Goal: Use online tool/utility: Use online tool/utility

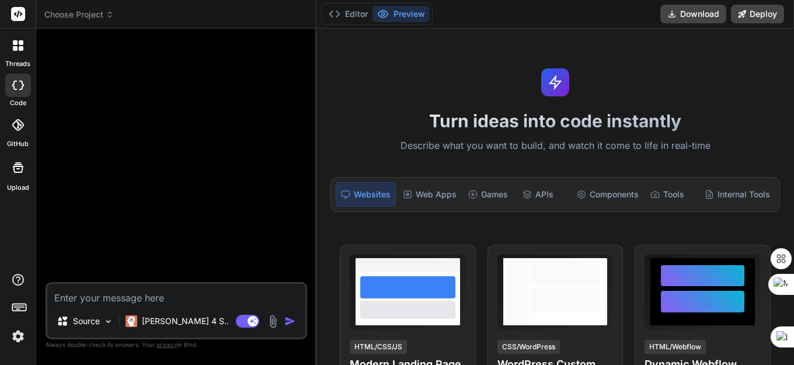
type textarea "x"
click at [117, 298] on textarea at bounding box center [176, 294] width 258 height 21
paste textarea "//+------------------------------------------------------------------+ //| XAUU…"
type textarea "//+------------------------------------------------------------------+ //| XAUU…"
type textarea "x"
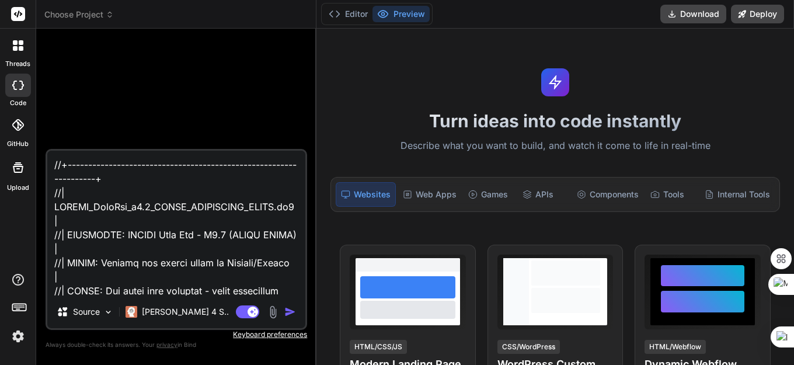
scroll to position [35443, 0]
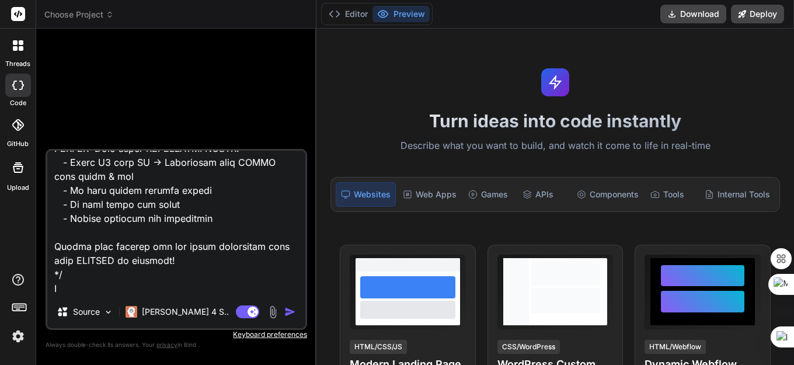
type textarea "//+------------------------------------------------------------------+ //| XAUU…"
type textarea "x"
type textarea "//+------------------------------------------------------------------+ //| XAUU…"
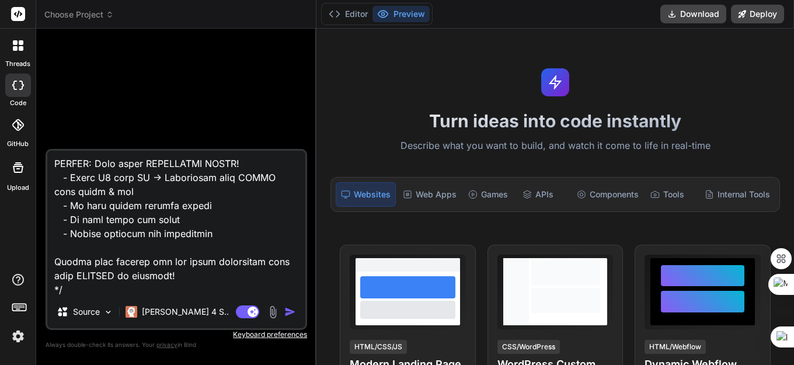
type textarea "x"
type textarea "//+------------------------------------------------------------------+ //| XAUU…"
type textarea "x"
type textarea "//+------------------------------------------------------------------+ //| XAUU…"
type textarea "x"
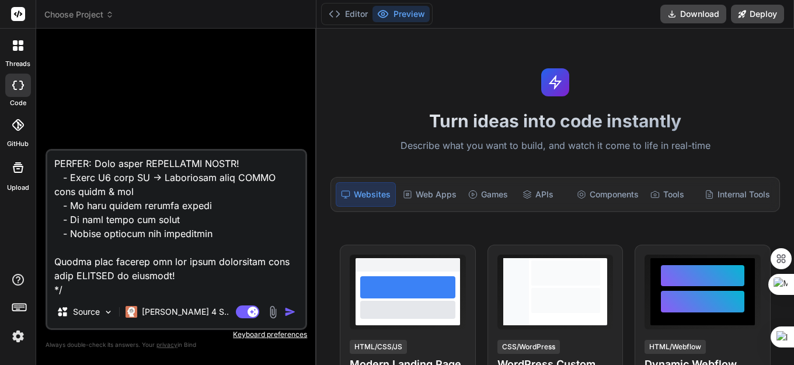
paste textarea "wrong parameters count [PERSON_NAME] REOPEN PENDING ORDER VERSI [PERSON_NAME].m…"
type textarea "//+------------------------------------------------------------------+ //| XAUU…"
type textarea "x"
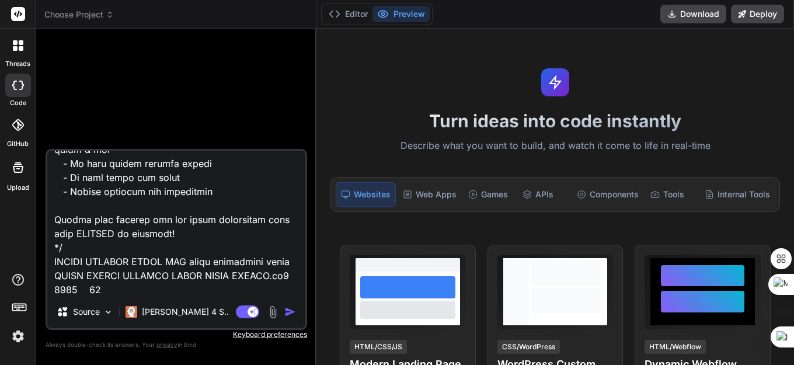
type textarea "//+------------------------------------------------------------------+ //| XAUU…"
click at [287, 314] on img "button" at bounding box center [290, 312] width 12 height 12
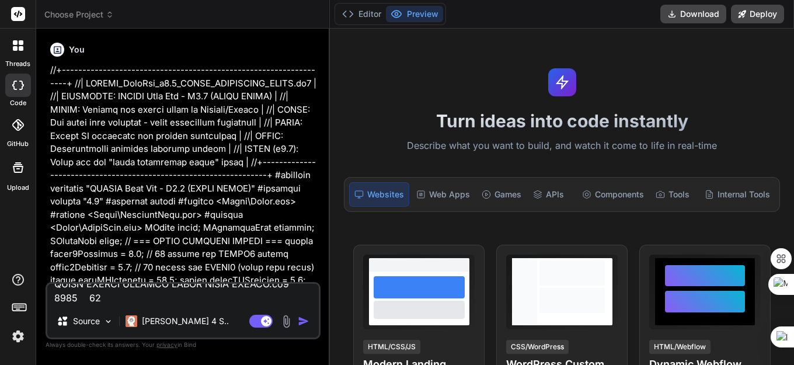
scroll to position [0, 0]
click at [302, 323] on img "button" at bounding box center [304, 321] width 12 height 12
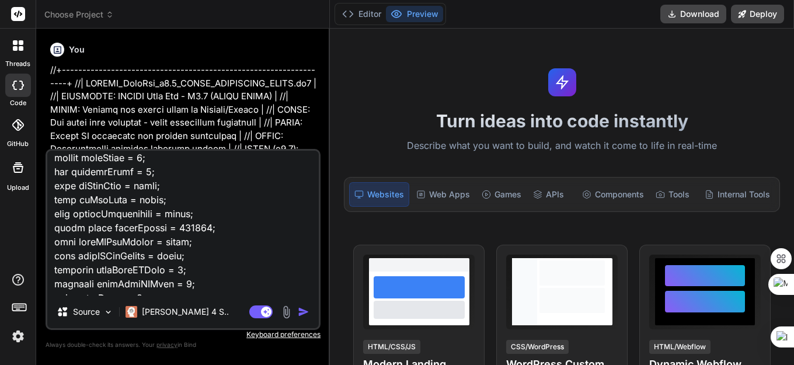
scroll to position [1167, 0]
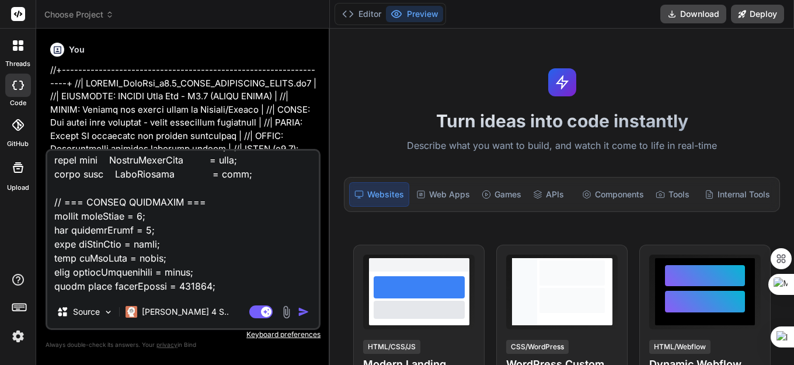
click at [305, 314] on img "button" at bounding box center [304, 312] width 12 height 12
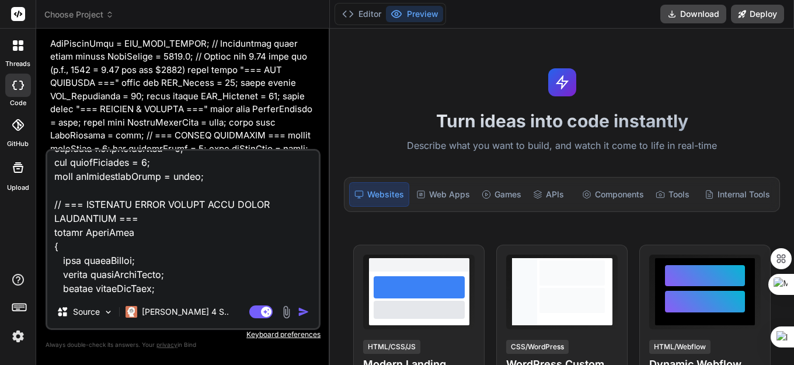
scroll to position [1459, 0]
click at [303, 313] on img "button" at bounding box center [304, 312] width 12 height 12
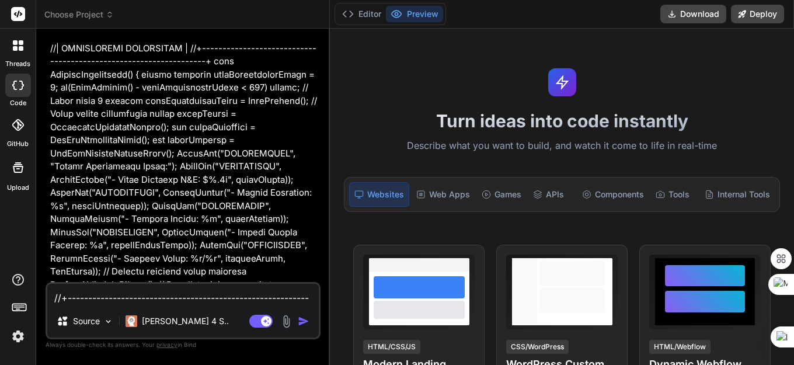
scroll to position [29241, 0]
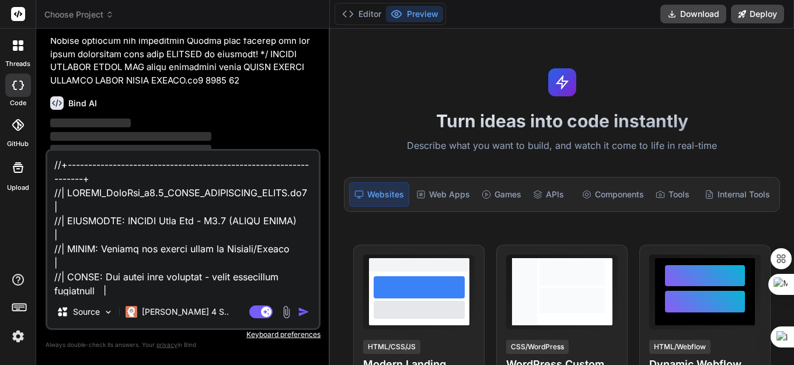
click at [368, 196] on div "Websites" at bounding box center [379, 194] width 60 height 25
click at [365, 15] on button "Editor" at bounding box center [361, 14] width 48 height 16
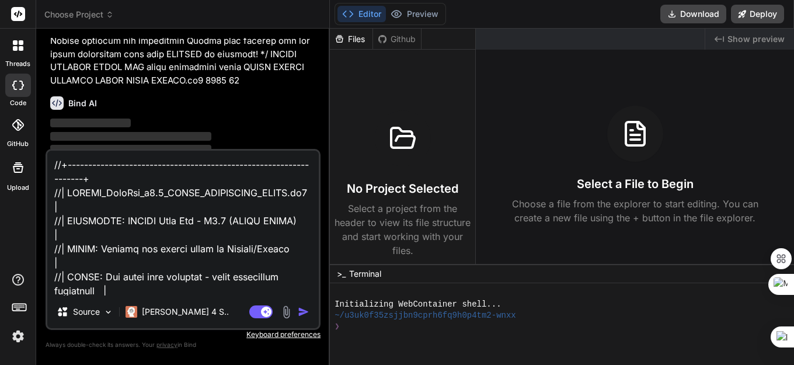
click at [302, 311] on img "button" at bounding box center [304, 312] width 12 height 12
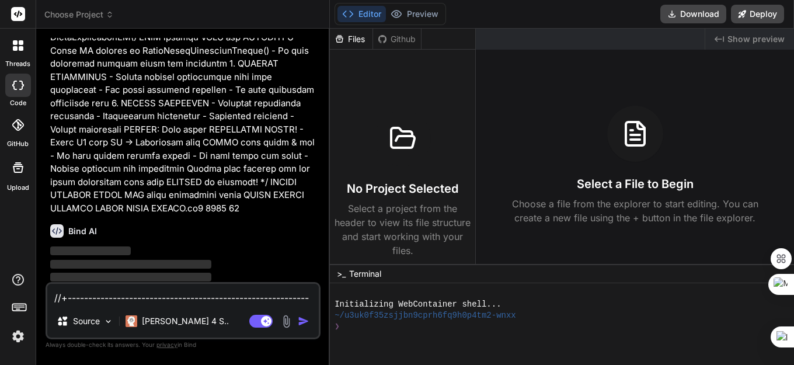
scroll to position [43861, 0]
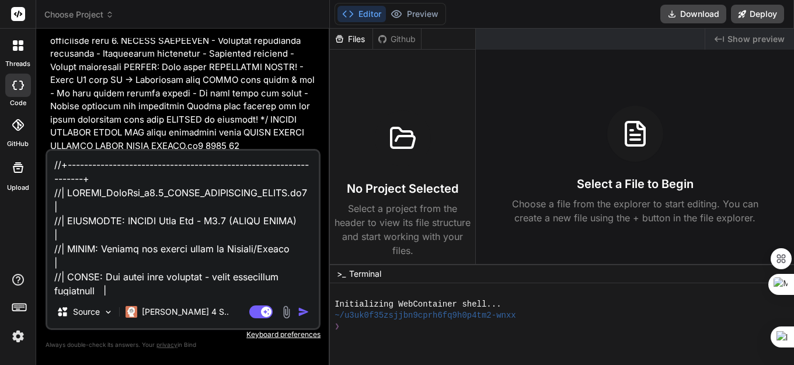
click at [17, 339] on img at bounding box center [18, 336] width 20 height 20
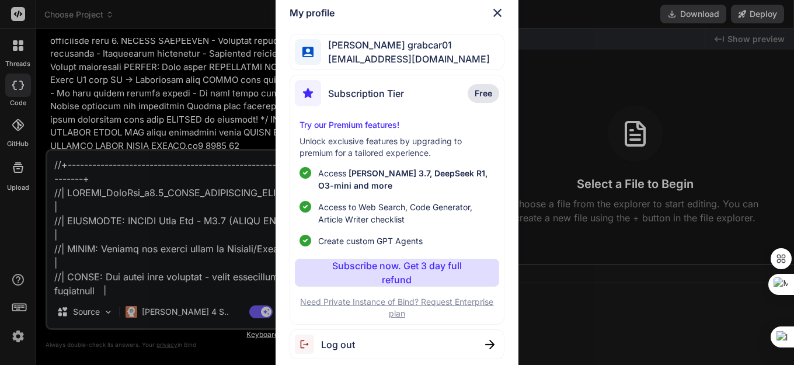
click at [479, 93] on span "Free" at bounding box center [484, 94] width 18 height 12
click at [403, 52] on span "[EMAIL_ADDRESS][DOMAIN_NAME]" at bounding box center [405, 59] width 169 height 14
click at [484, 92] on span "Free" at bounding box center [484, 94] width 18 height 12
click at [495, 7] on img at bounding box center [497, 13] width 14 height 14
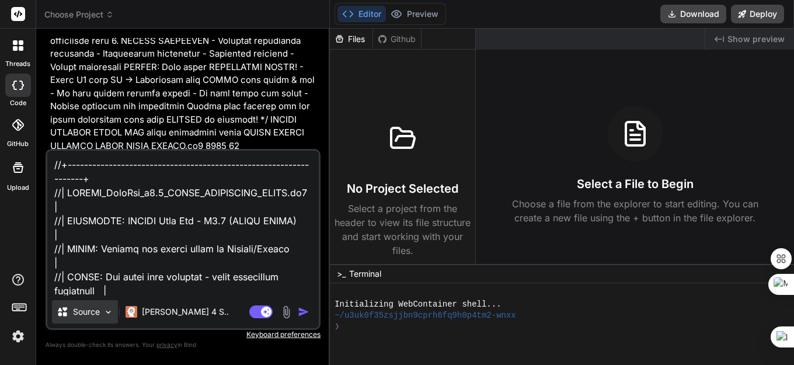
click at [101, 315] on div "Source" at bounding box center [85, 311] width 66 height 23
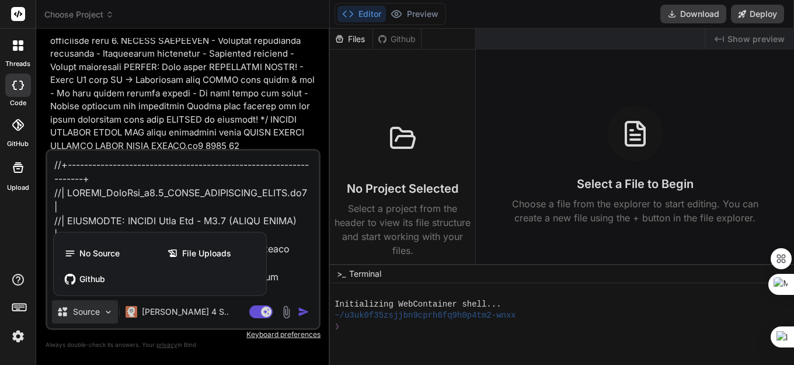
click at [108, 314] on div at bounding box center [397, 182] width 794 height 365
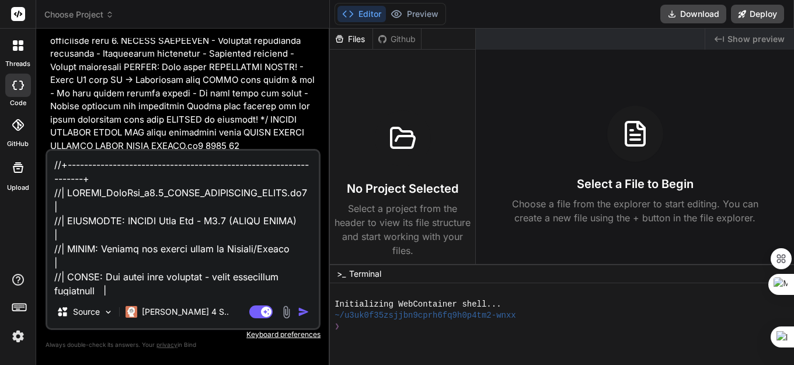
click at [108, 314] on img at bounding box center [108, 312] width 10 height 10
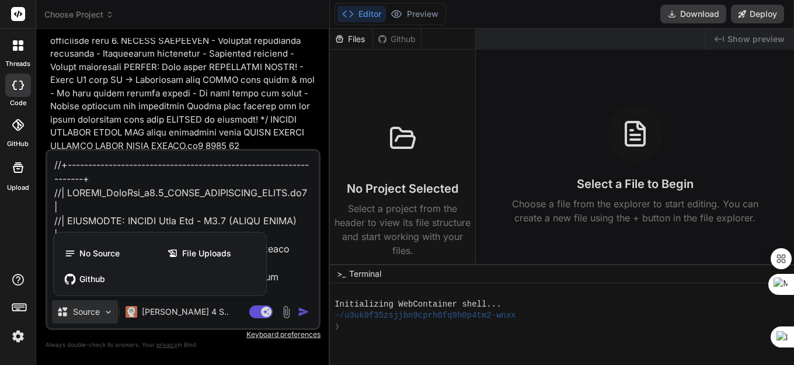
click at [106, 312] on div at bounding box center [397, 182] width 794 height 365
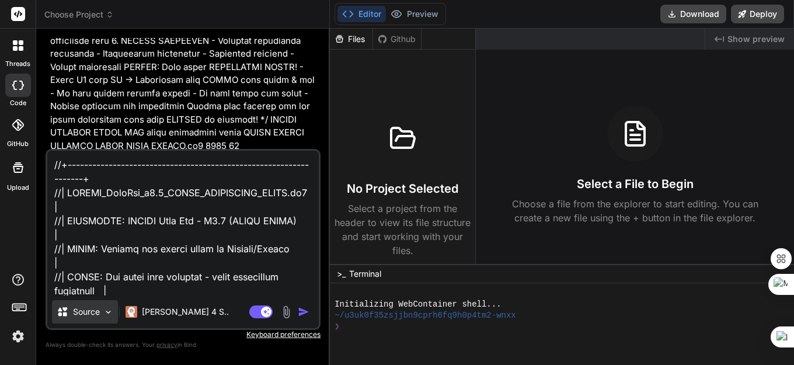
click at [107, 312] on img at bounding box center [108, 312] width 10 height 10
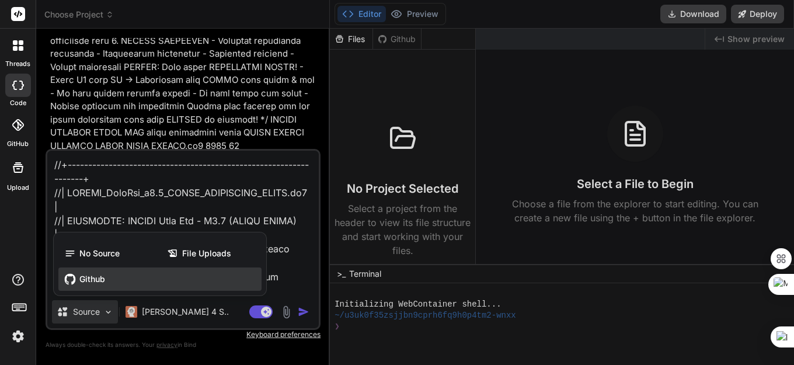
click at [83, 280] on span "Github" at bounding box center [92, 279] width 26 height 12
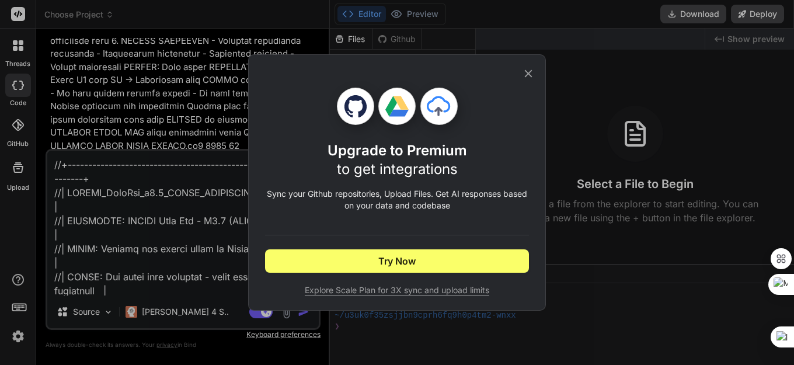
click at [529, 75] on icon at bounding box center [528, 73] width 13 height 13
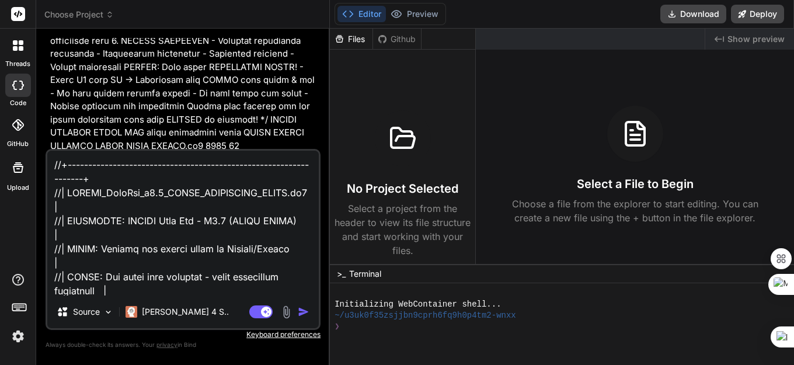
click at [19, 337] on img at bounding box center [18, 336] width 20 height 20
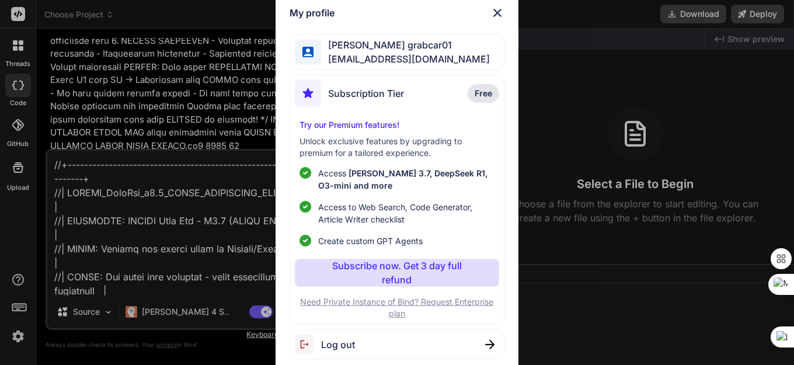
click at [323, 345] on span "Log out" at bounding box center [338, 344] width 34 height 14
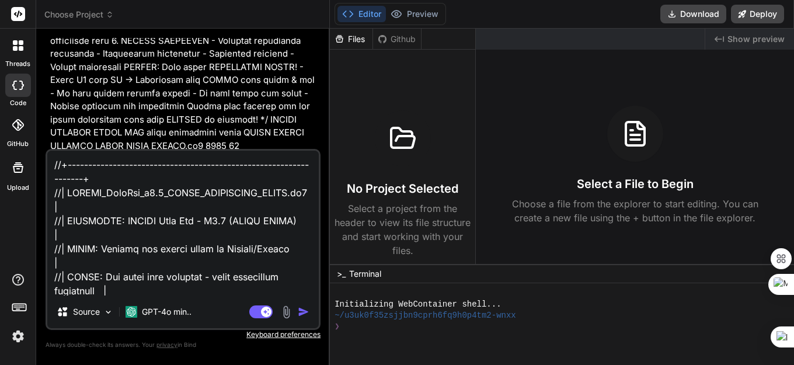
click at [22, 336] on img at bounding box center [18, 336] width 20 height 20
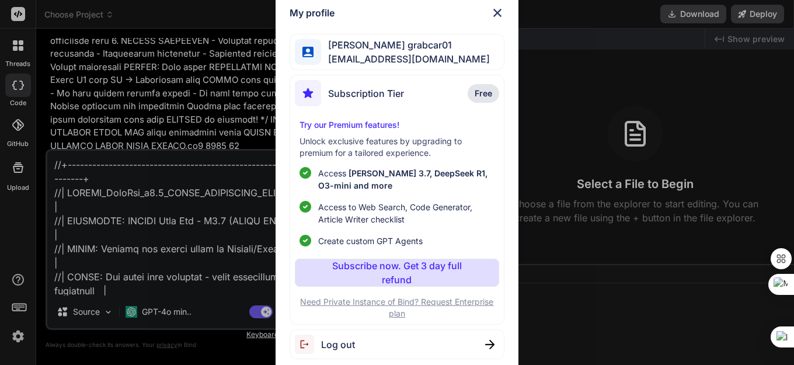
click at [487, 347] on img at bounding box center [489, 344] width 9 height 9
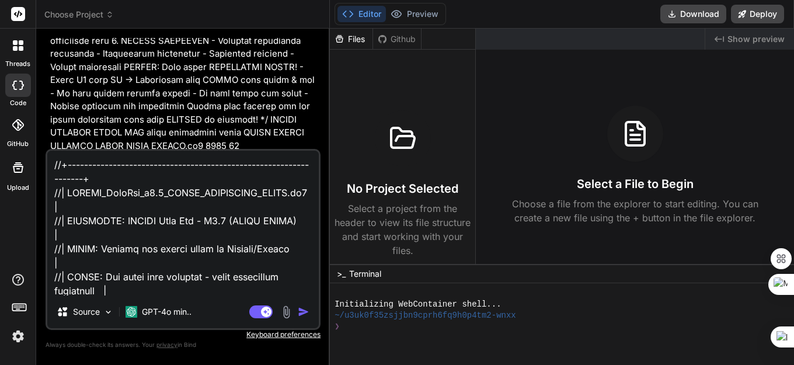
click at [304, 312] on img "button" at bounding box center [304, 312] width 12 height 12
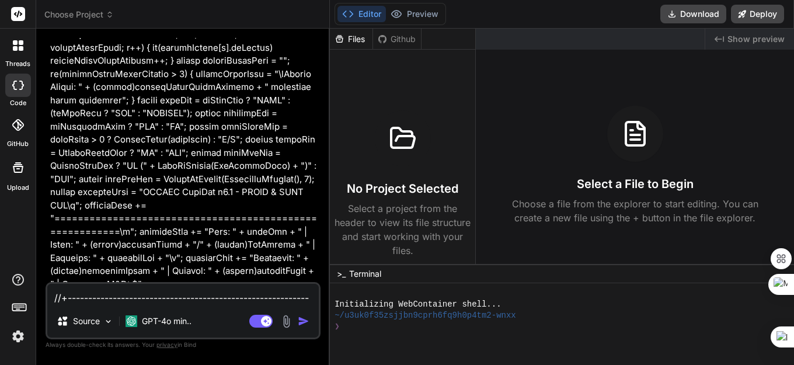
scroll to position [58481, 0]
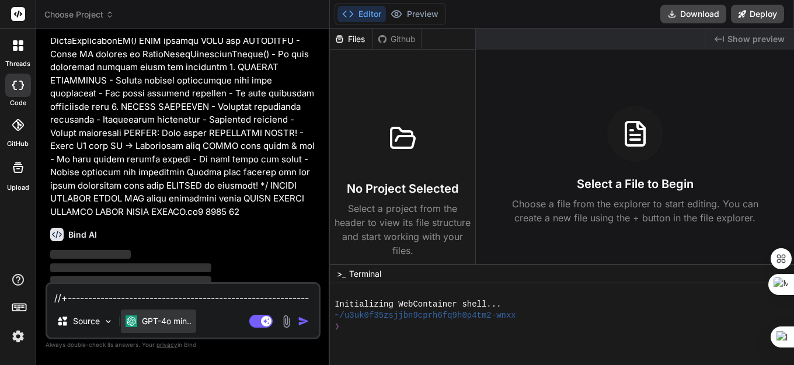
type textarea "x"
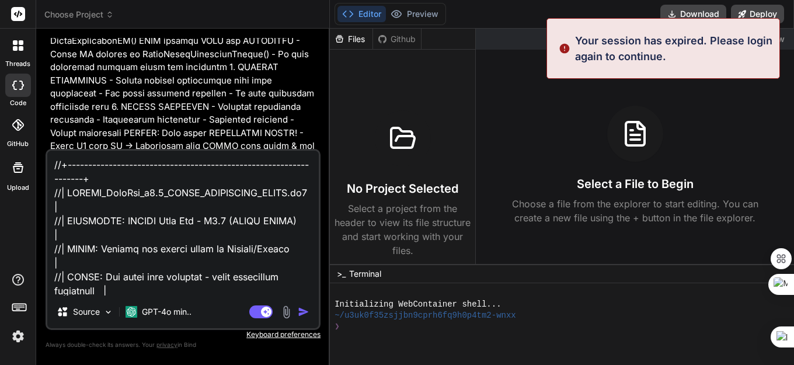
click at [664, 38] on p "Your session has expired. Please login again to continue." at bounding box center [673, 49] width 197 height 32
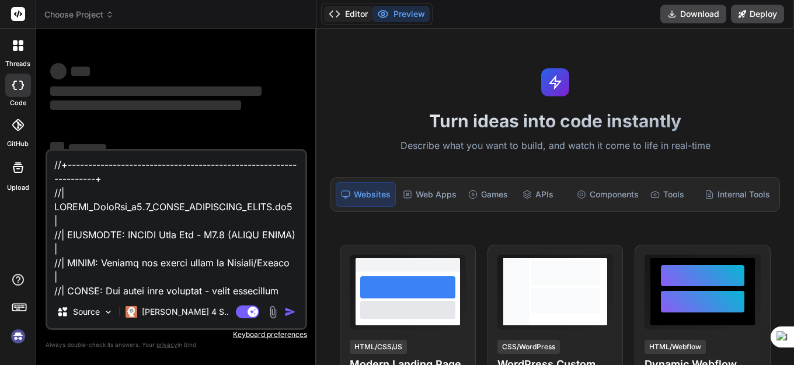
click at [351, 14] on button "Editor" at bounding box center [348, 14] width 48 height 16
type textarea "x"
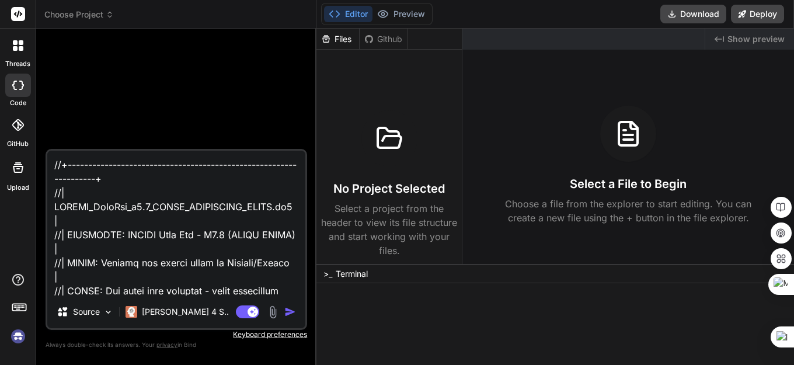
click at [286, 313] on img "button" at bounding box center [290, 312] width 12 height 12
type textarea "x"
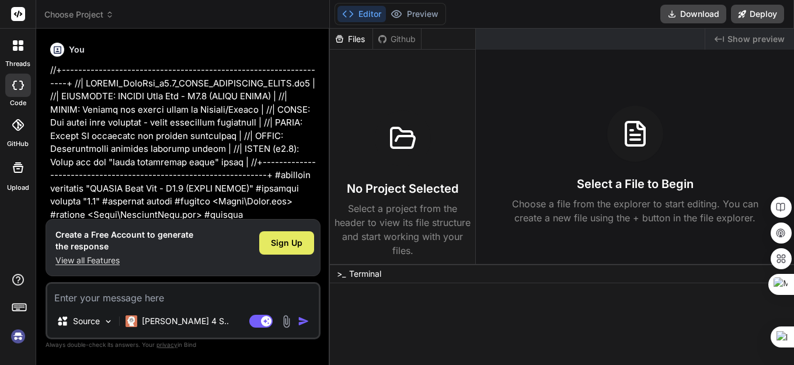
click at [284, 245] on span "Sign Up" at bounding box center [287, 243] width 32 height 12
